Goal: Check status: Check status

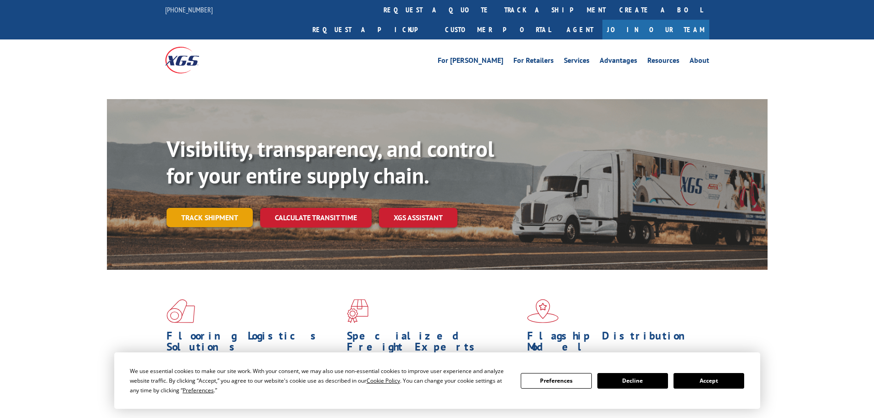
click at [200, 208] on link "Track shipment" at bounding box center [209, 217] width 86 height 19
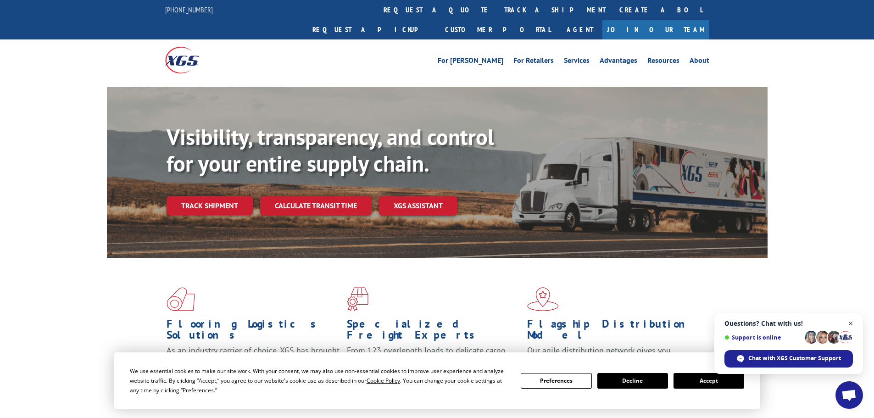
click at [847, 322] on span "Close chat" at bounding box center [850, 323] width 11 height 11
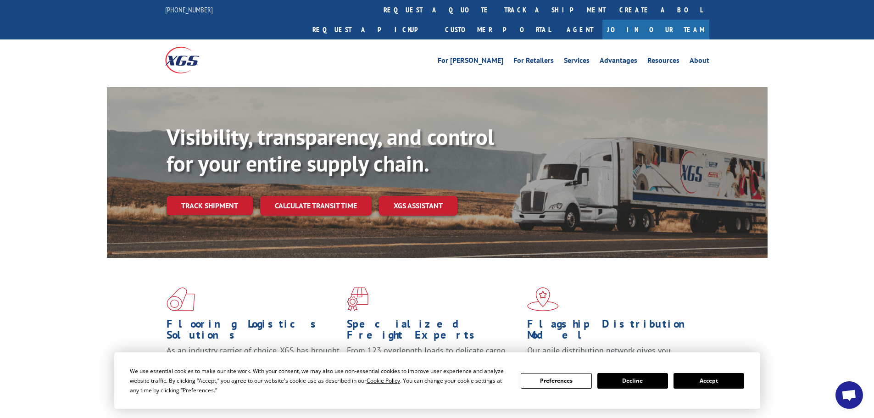
drag, startPoint x: 714, startPoint y: 379, endPoint x: 686, endPoint y: 365, distance: 31.4
click at [714, 379] on button "Accept" at bounding box center [708, 381] width 71 height 16
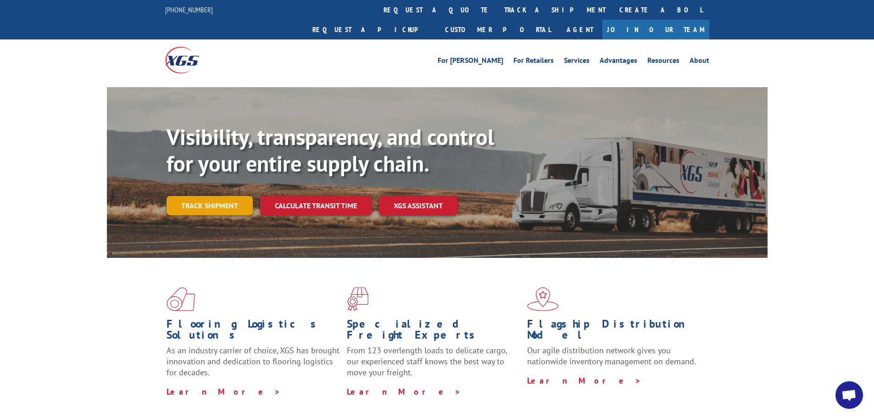
click at [220, 196] on link "Track shipment" at bounding box center [209, 205] width 86 height 19
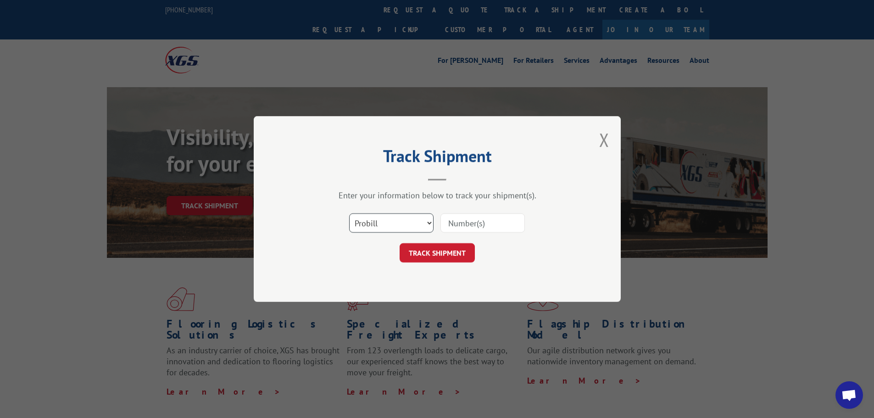
click at [402, 218] on select "Select category... Probill BOL PO" at bounding box center [391, 222] width 84 height 19
select select "po"
click at [349, 213] on select "Select category... Probill BOL PO" at bounding box center [391, 222] width 84 height 19
paste input "40532262"
type input "40532262"
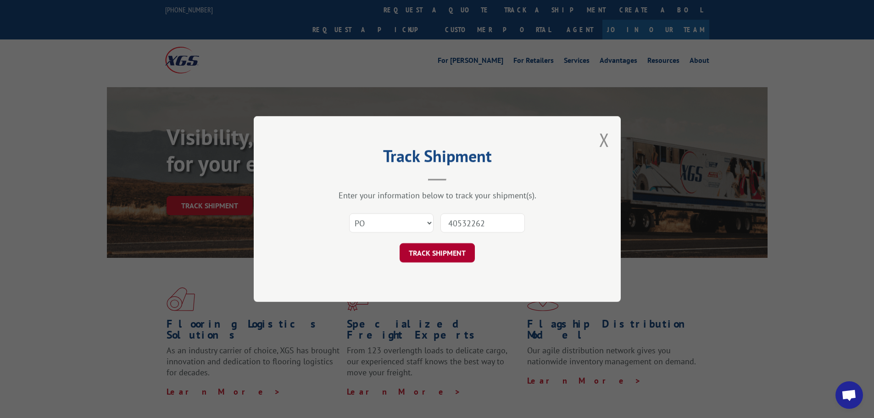
click at [423, 254] on button "TRACK SHIPMENT" at bounding box center [436, 252] width 75 height 19
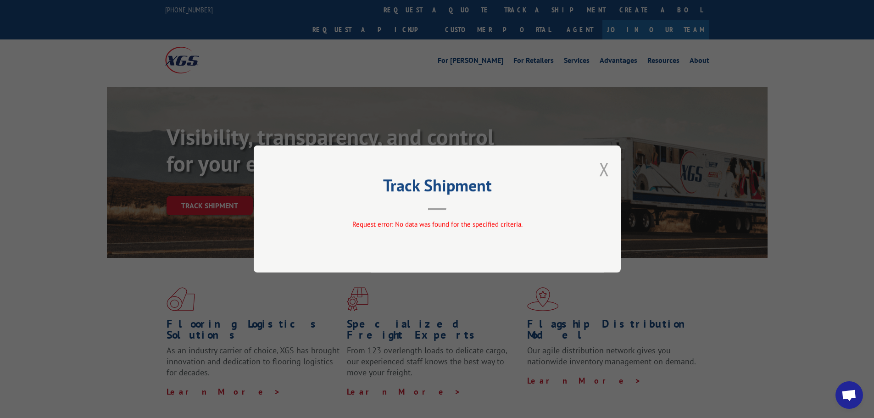
click at [603, 166] on button "Close modal" at bounding box center [604, 169] width 10 height 24
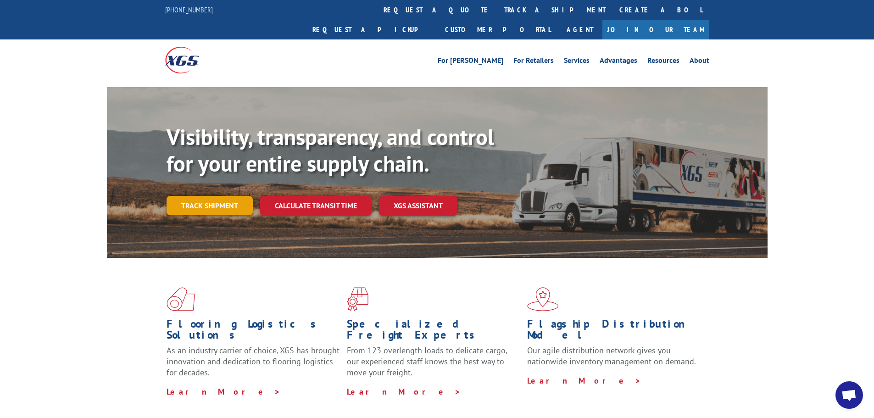
click at [240, 196] on link "Track shipment" at bounding box center [209, 205] width 86 height 19
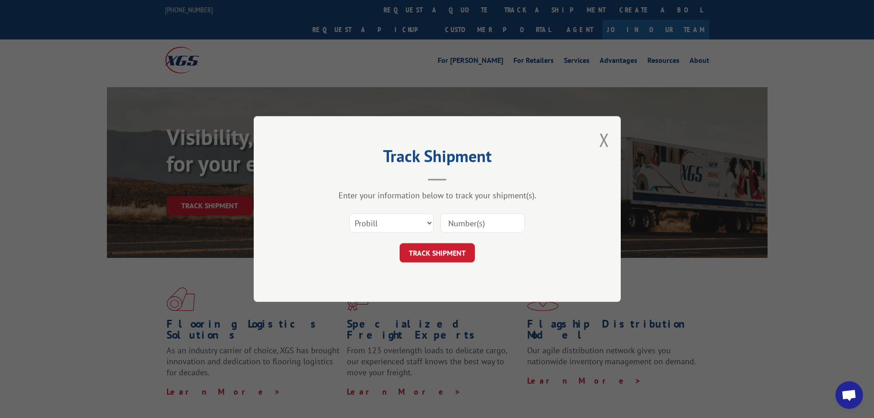
paste input "041293449"
type input "041293449"
click at [427, 258] on button "TRACK SHIPMENT" at bounding box center [436, 252] width 75 height 19
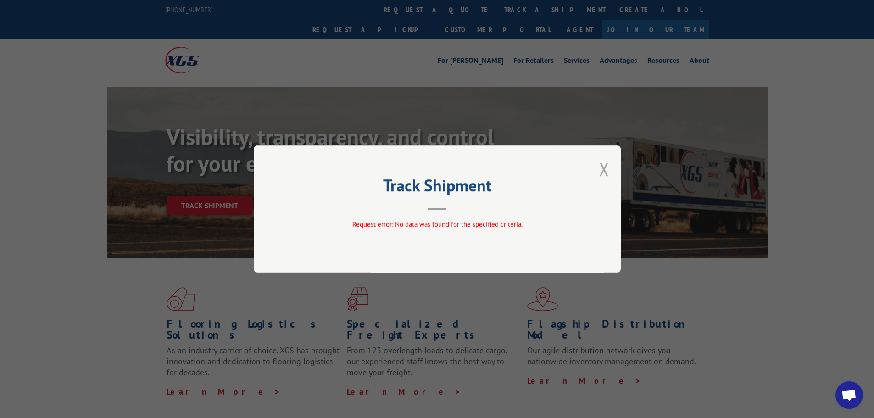
click at [608, 173] on button "Close modal" at bounding box center [604, 169] width 10 height 24
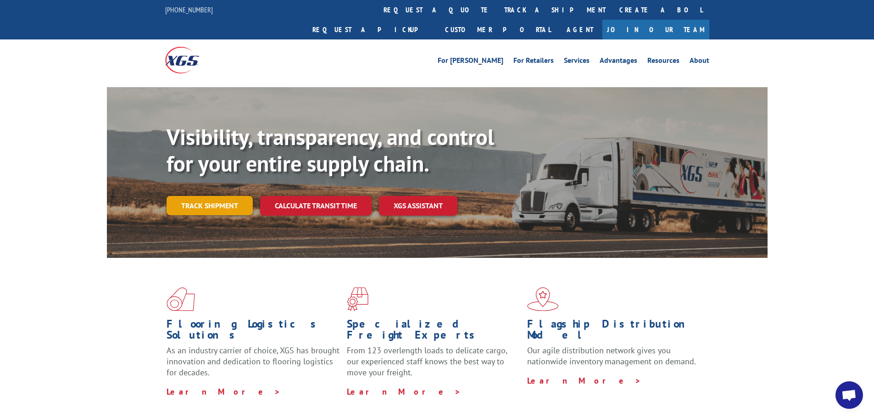
click at [248, 196] on link "Track shipment" at bounding box center [209, 205] width 86 height 19
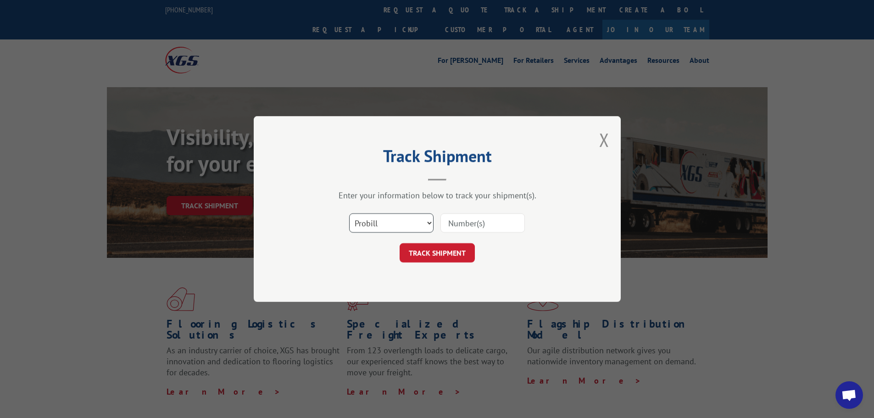
click at [396, 227] on select "Select category... Probill BOL PO" at bounding box center [391, 222] width 84 height 19
select select "bol"
click at [349, 213] on select "Select category... Probill BOL PO" at bounding box center [391, 222] width 84 height 19
paste input "041293449"
type input "041293449"
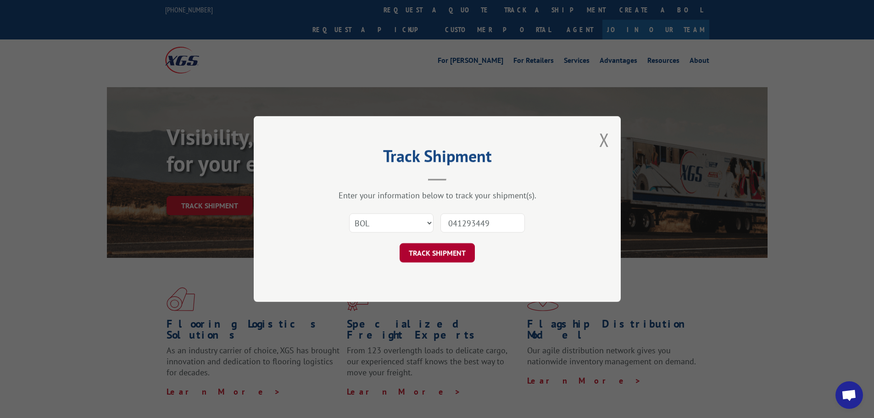
click at [446, 255] on button "TRACK SHIPMENT" at bounding box center [436, 252] width 75 height 19
